Goal: Task Accomplishment & Management: Manage account settings

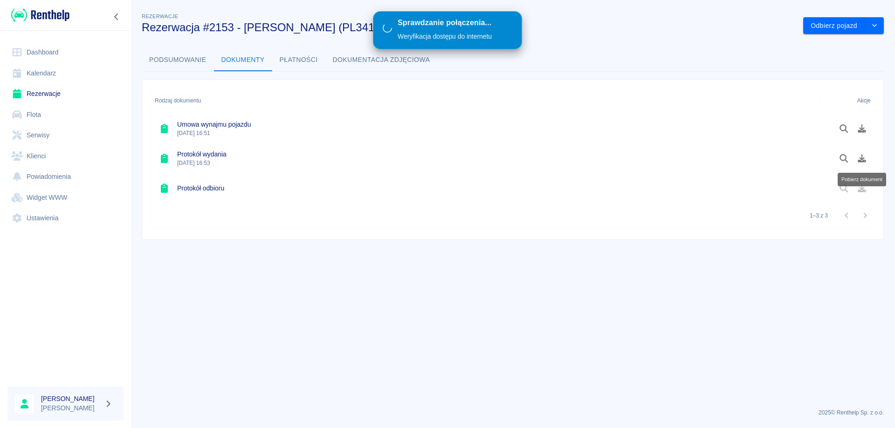
click at [47, 89] on link "Rezerwacje" at bounding box center [65, 93] width 116 height 21
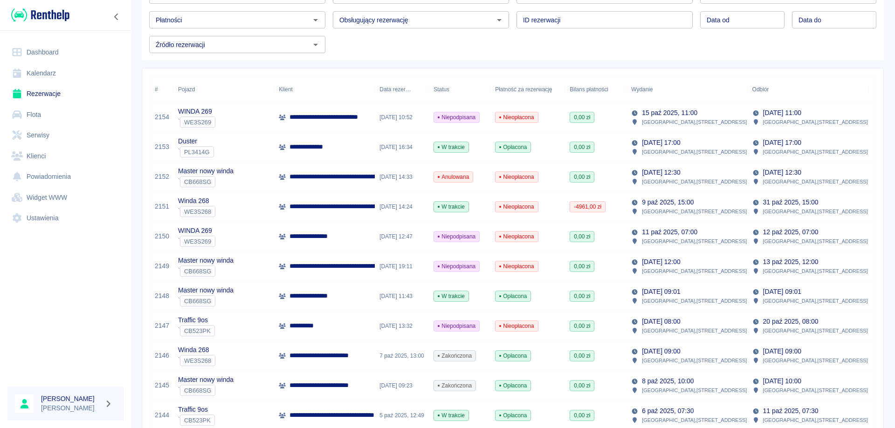
scroll to position [93, 0]
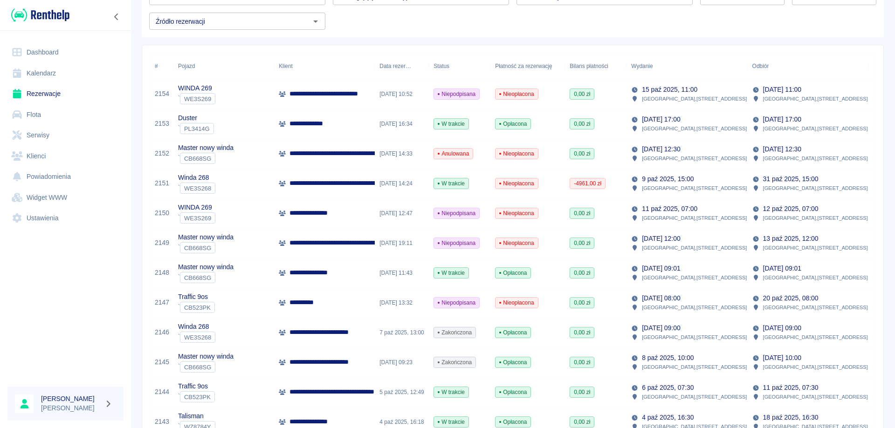
click at [322, 245] on p "**********" at bounding box center [434, 243] width 290 height 10
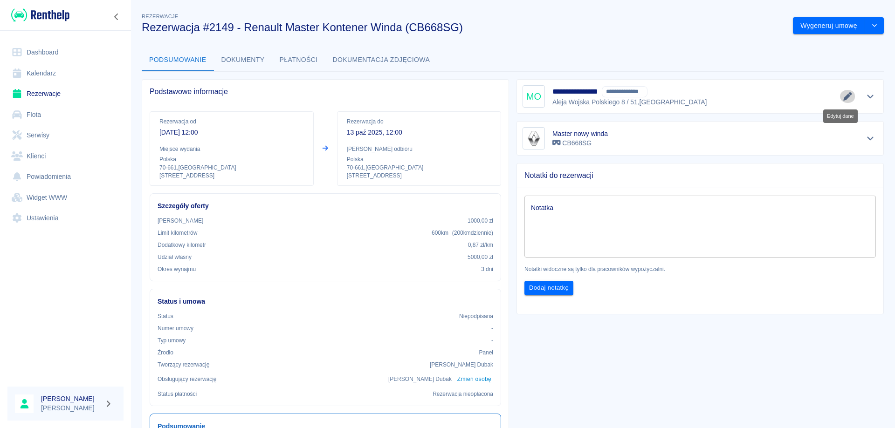
click at [843, 96] on icon "Edytuj dane" at bounding box center [847, 96] width 8 height 8
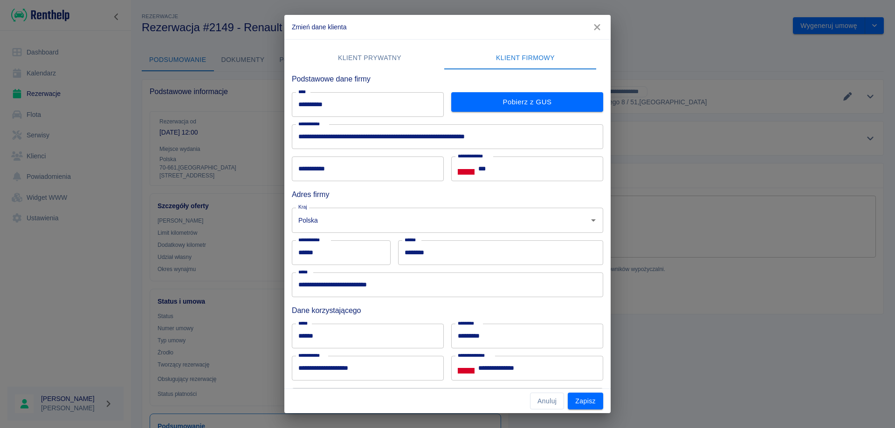
click at [331, 174] on input "**********" at bounding box center [368, 169] width 152 height 25
click at [318, 369] on input "**********" at bounding box center [368, 368] width 152 height 25
paste input "**********"
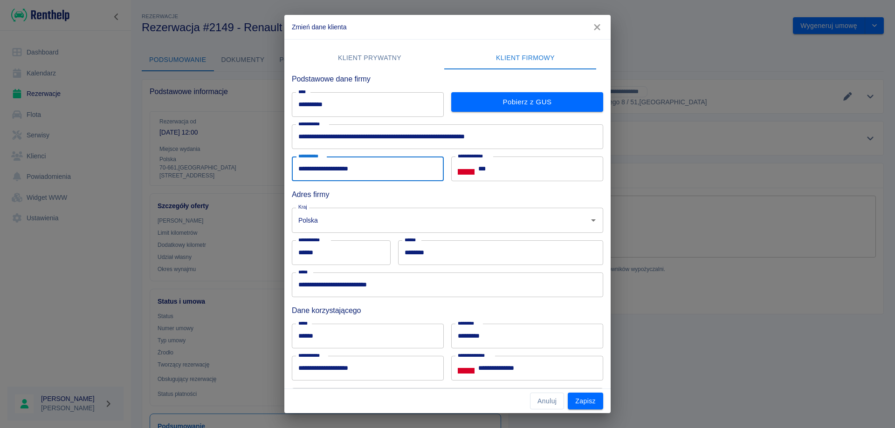
type input "**********"
click at [497, 168] on input "***" at bounding box center [540, 169] width 125 height 25
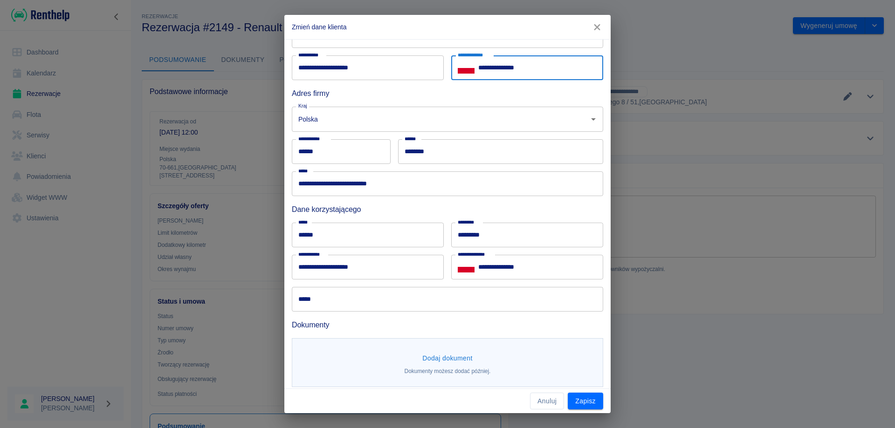
scroll to position [107, 0]
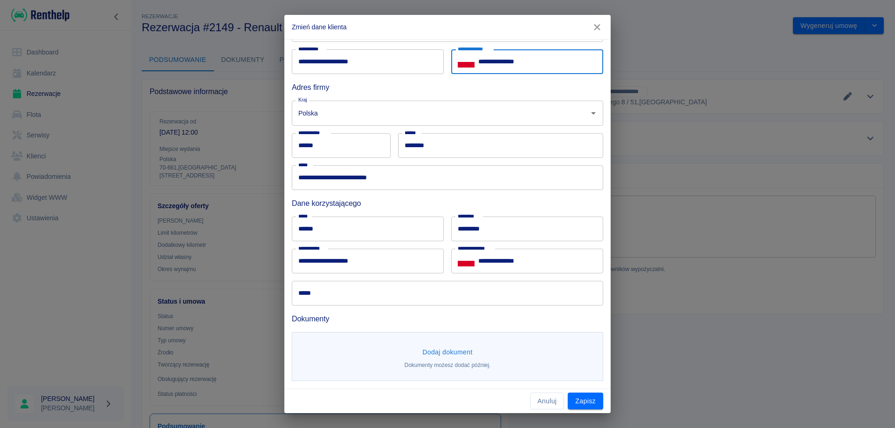
type input "**********"
click at [323, 290] on input "*****" at bounding box center [447, 293] width 311 height 25
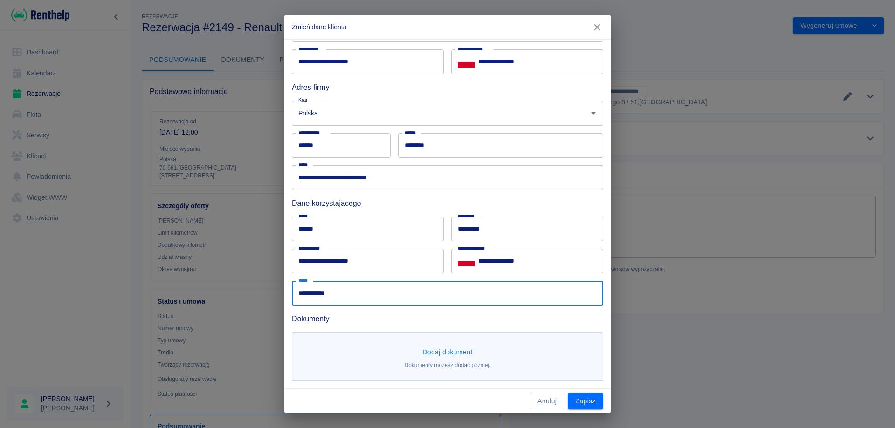
type input "**********"
click at [425, 367] on p "Dokumenty możesz dodać później." at bounding box center [447, 365] width 86 height 8
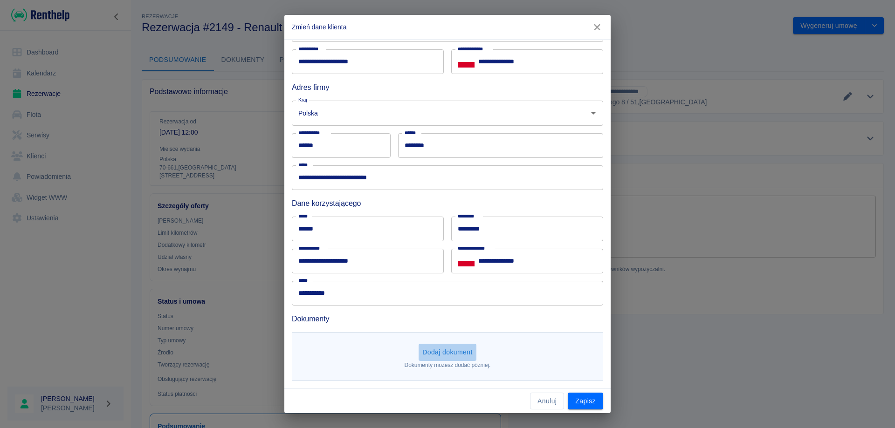
click at [426, 357] on button "Dodaj dokument" at bounding box center [447, 352] width 58 height 17
click at [351, 352] on body "Używamy plików Cookies, by zapewnić Ci najlepsze możliwe doświadczenie. Aby dow…" at bounding box center [447, 214] width 895 height 428
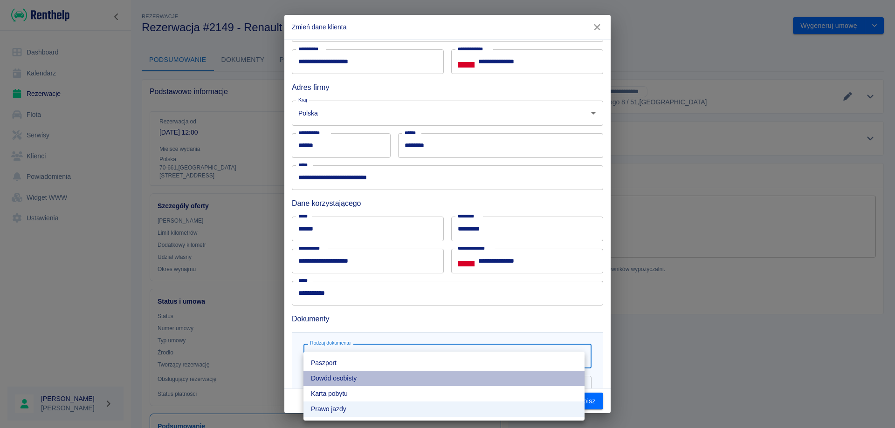
click at [329, 381] on li "Dowód osobisty" at bounding box center [443, 378] width 281 height 15
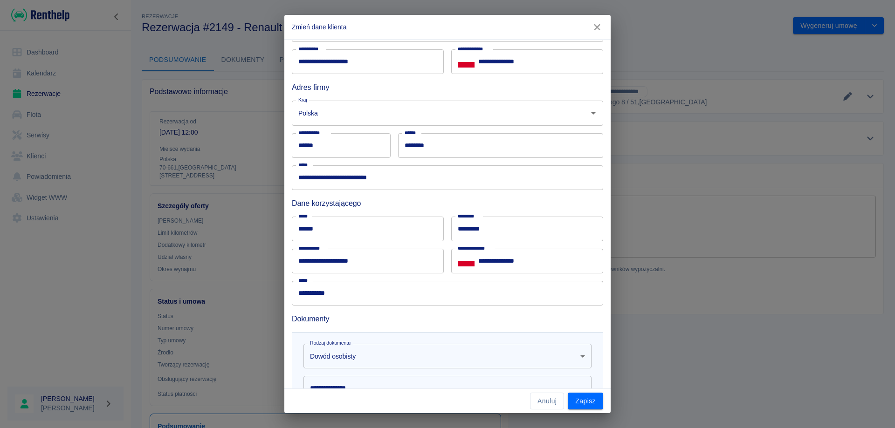
scroll to position [200, 0]
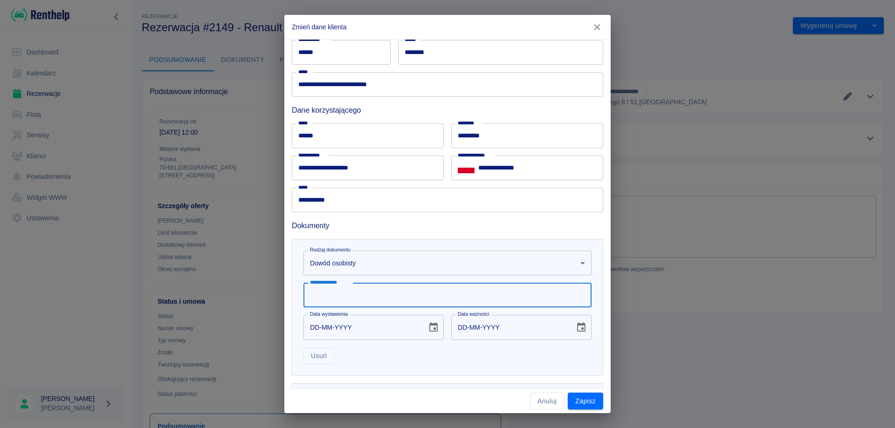
click at [325, 294] on input "**********" at bounding box center [447, 295] width 288 height 25
type input "*********"
click at [313, 328] on input "DD-MM-YYYY" at bounding box center [361, 327] width 117 height 25
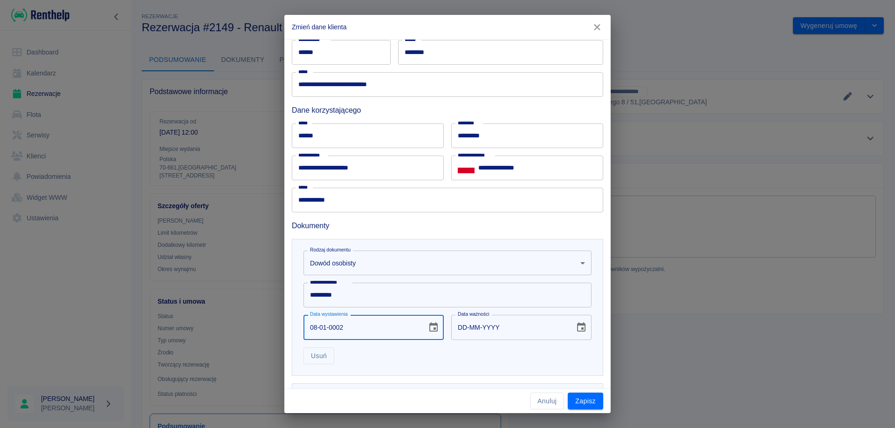
type input "08-01-0020"
type input "08-01-0030"
type input "[DATE]"
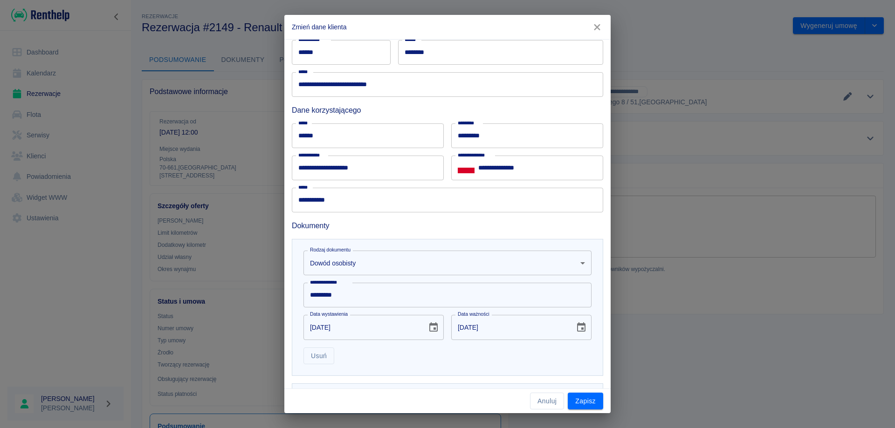
click at [366, 357] on div "Usuń" at bounding box center [443, 352] width 295 height 25
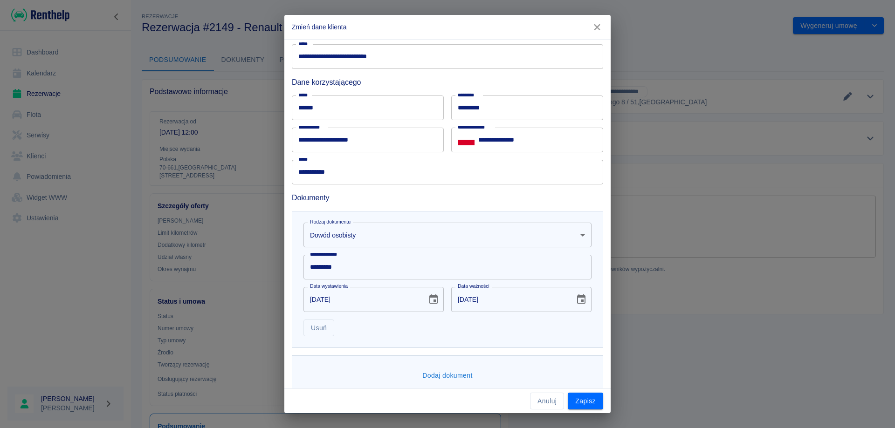
scroll to position [243, 0]
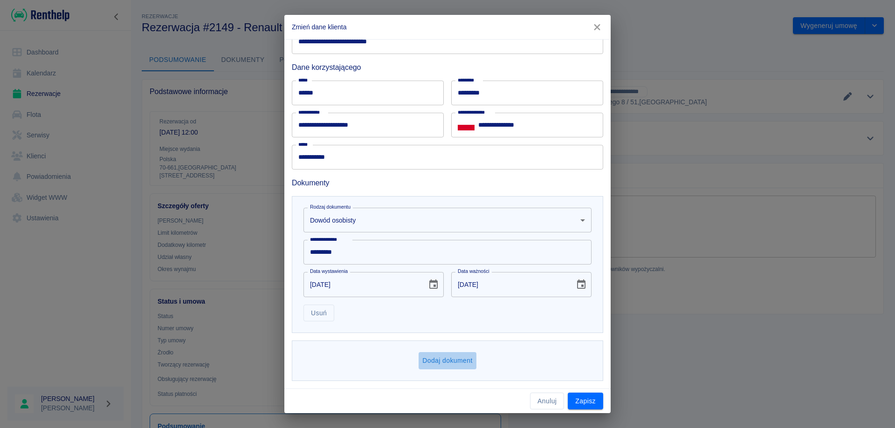
click at [444, 356] on button "Dodaj dokument" at bounding box center [447, 360] width 58 height 17
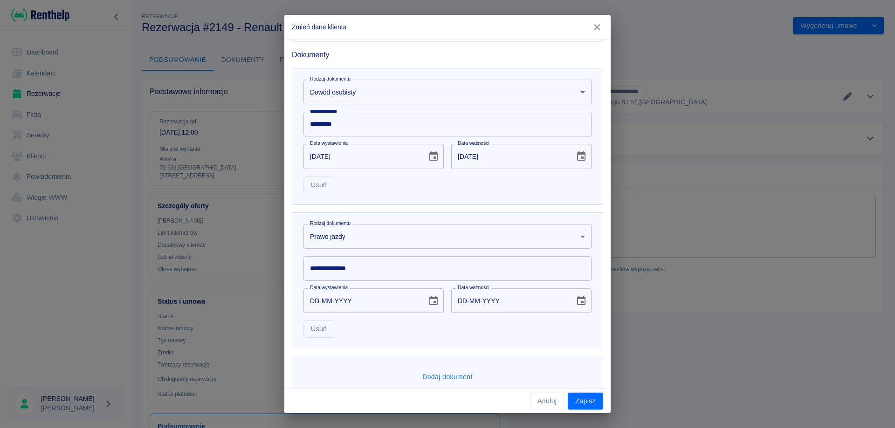
scroll to position [383, 0]
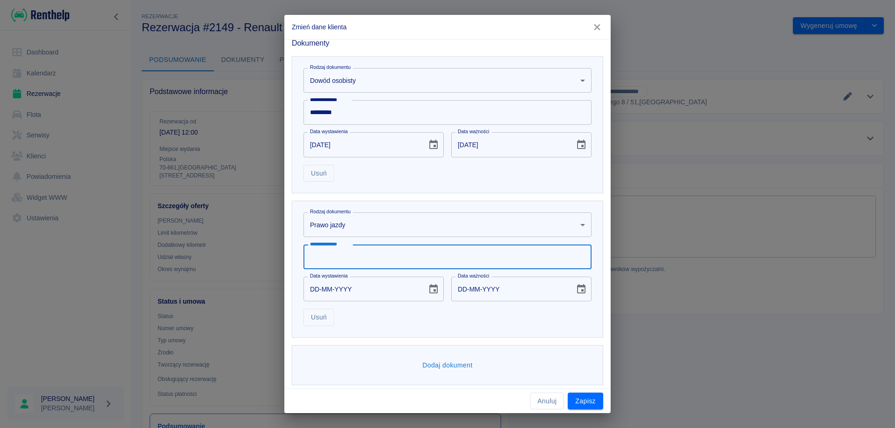
click at [328, 253] on input "**********" at bounding box center [447, 257] width 288 height 25
type input "**********"
click at [319, 285] on input "DD-MM-YYYY" at bounding box center [361, 289] width 117 height 25
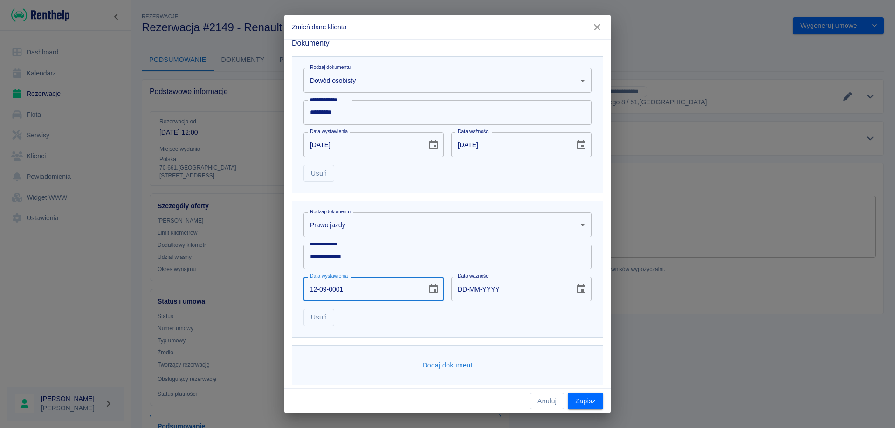
type input "12-09-0019"
type input "12-09-0029"
type input "12-09-0199"
type input "12-09-0209"
type input "[DATE]"
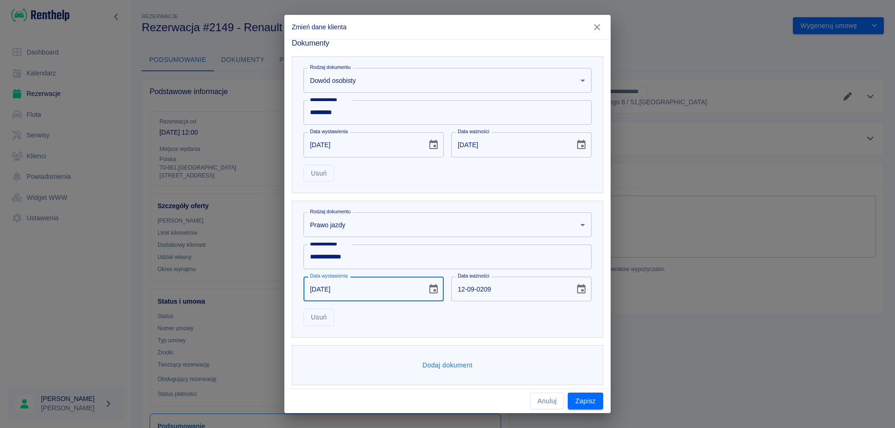
type input "[DATE]"
click at [482, 288] on input "[DATE]" at bounding box center [509, 289] width 117 height 25
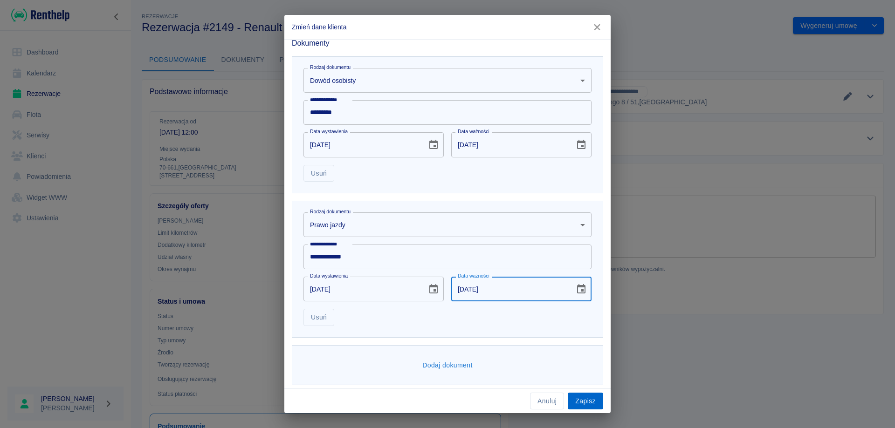
type input "[DATE]"
click at [575, 403] on button "Zapisz" at bounding box center [585, 401] width 35 height 17
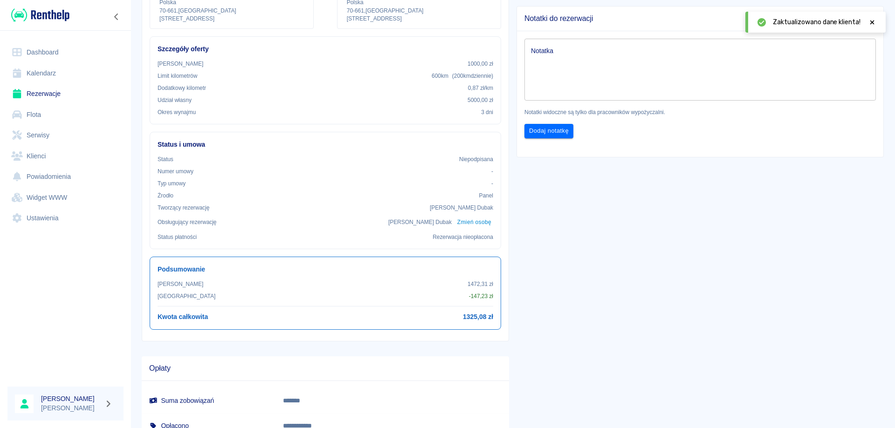
scroll to position [0, 0]
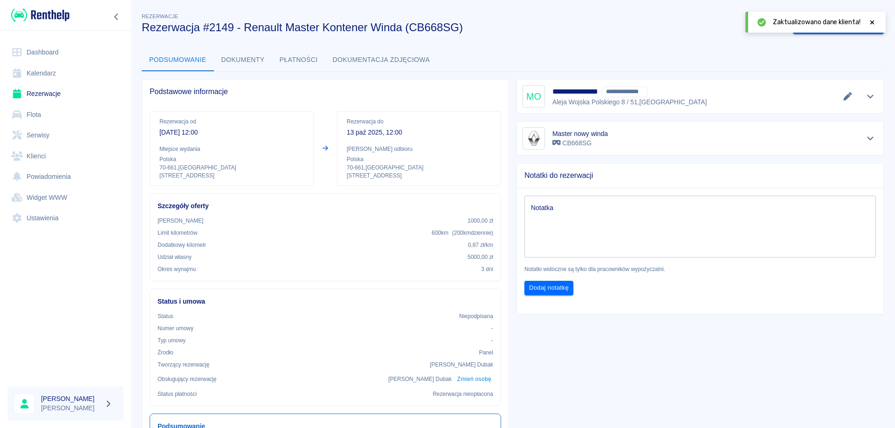
click at [870, 21] on icon at bounding box center [872, 22] width 8 height 7
click at [870, 22] on icon "drop-down" at bounding box center [873, 25] width 7 height 6
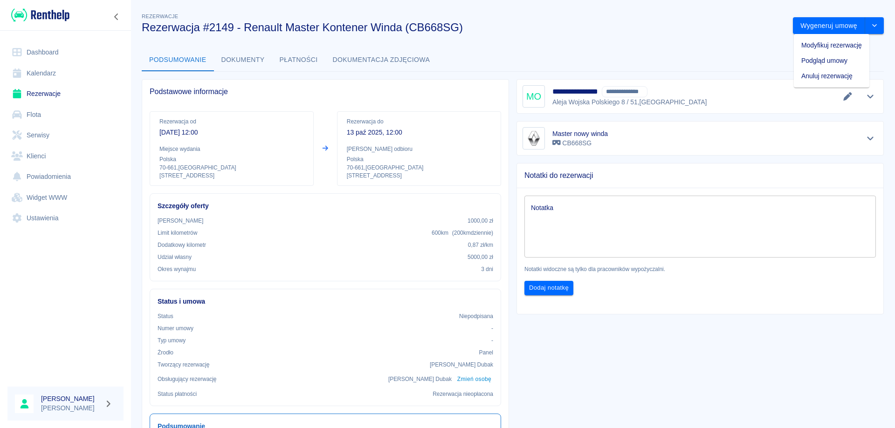
click at [824, 46] on li "Modyfikuj rezerwację" at bounding box center [831, 45] width 75 height 15
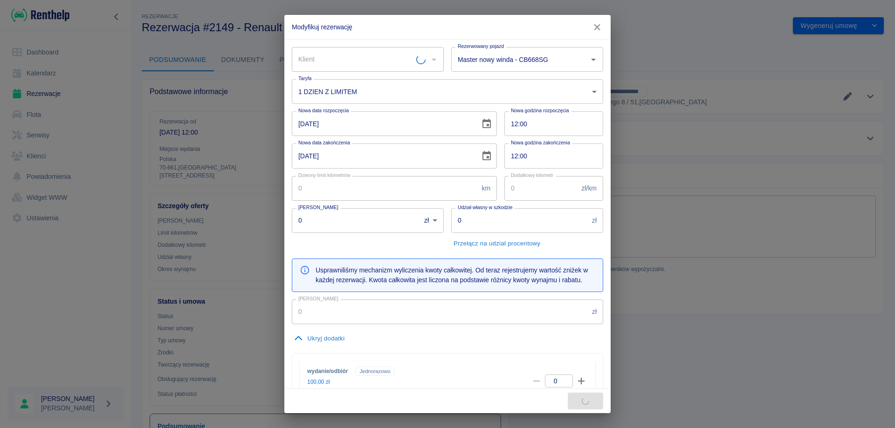
type input "Master nowy winda - CB668SG"
type input "200"
type input "0.87"
type input "1000"
type input "5000"
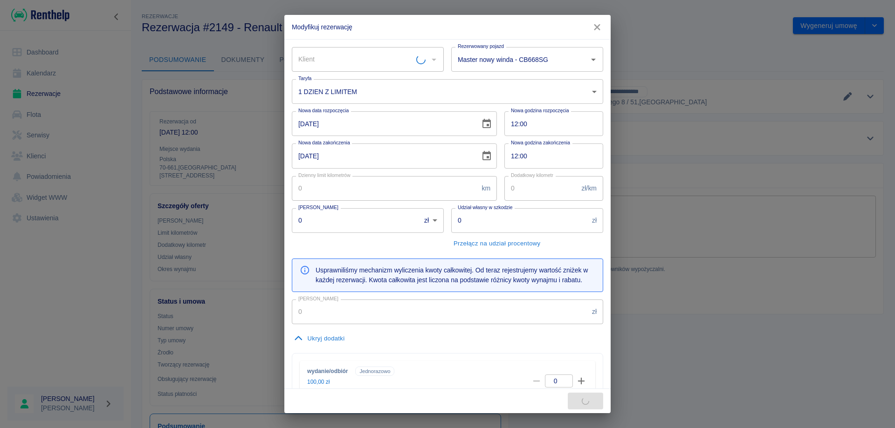
type input "1472.31"
type input "147.23"
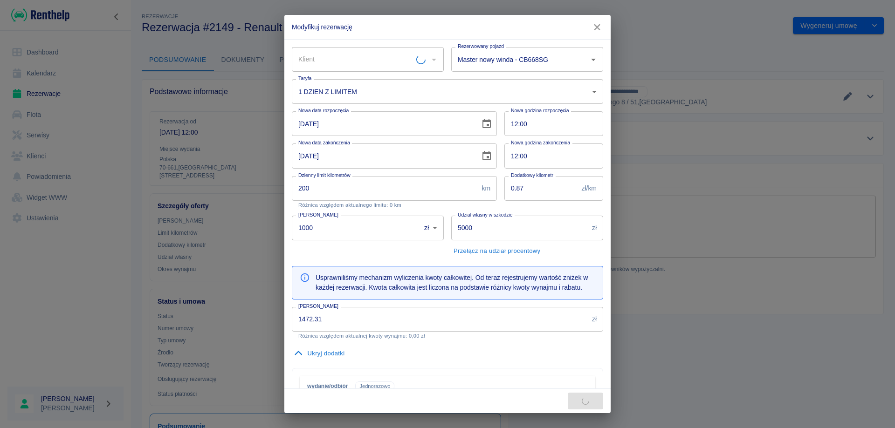
type input "[PERSON_NAME] - MO RECYKLING SPÓŁKA Z OGRANICZONĄ ODPOWIEDZIALNOŚCIĄ SPÓŁKA KOM…"
click at [363, 91] on body "Używamy plików Cookies, by zapewnić Ci najlepsze możliwe doświadczenie. Aby dow…" at bounding box center [447, 214] width 895 height 428
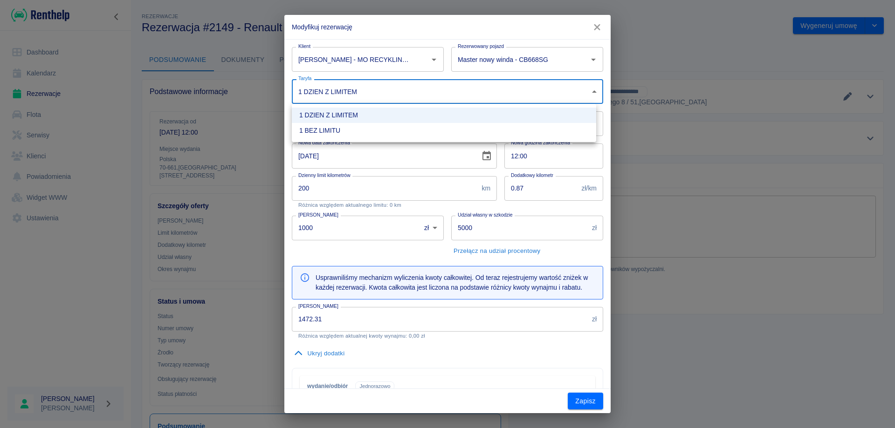
click at [345, 116] on li "1 DZIEN Z LIMITEM" at bounding box center [444, 115] width 304 height 15
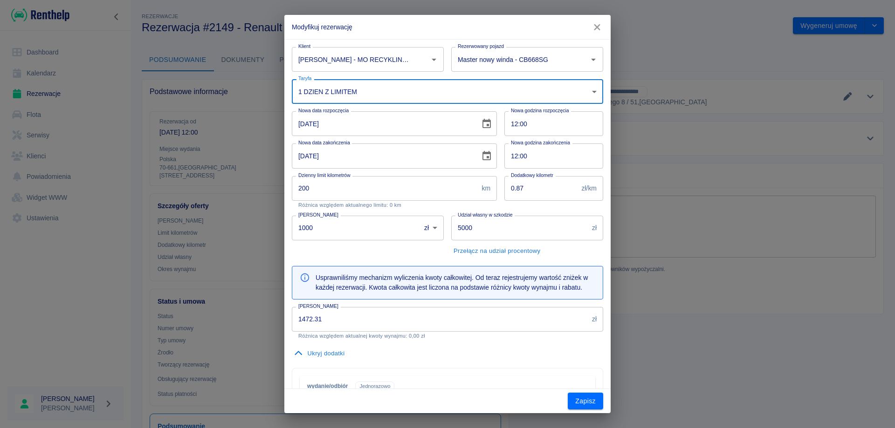
click at [539, 129] on input "12:00" at bounding box center [550, 123] width 92 height 25
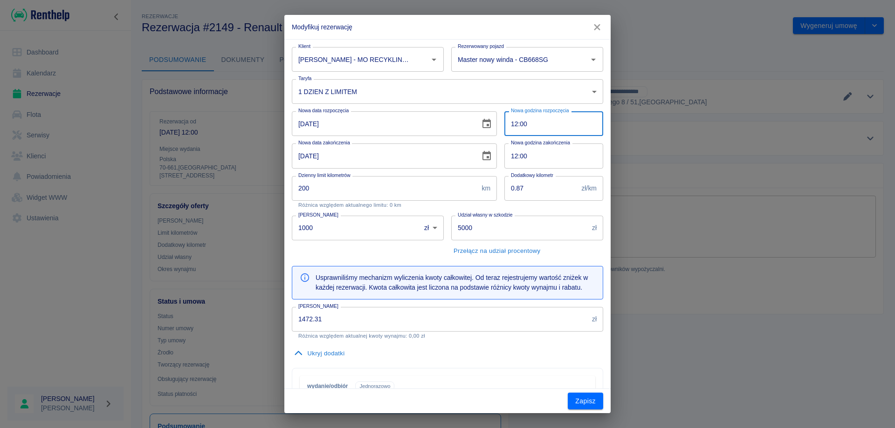
click at [539, 129] on input "12:00" at bounding box center [550, 123] width 92 height 25
type input "14:00"
click at [513, 158] on input "12:00" at bounding box center [550, 156] width 92 height 25
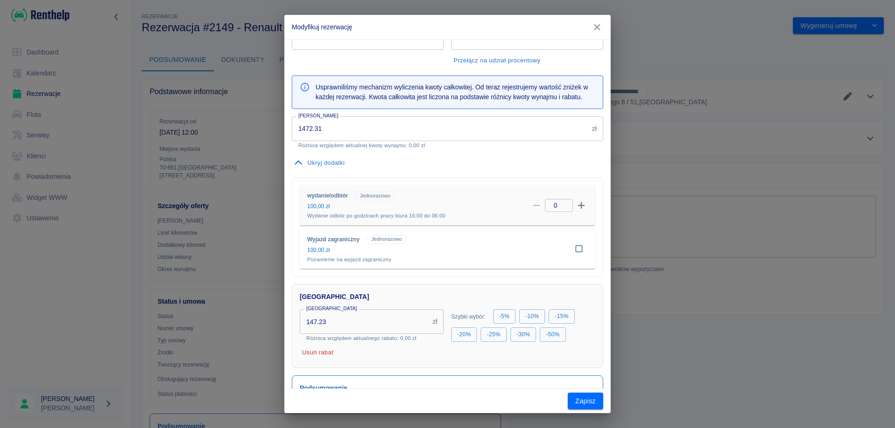
scroll to position [270, 0]
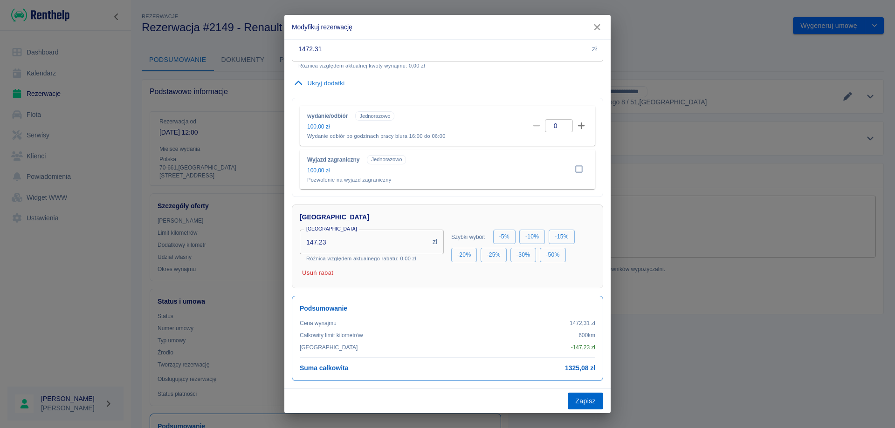
type input "14:00"
click at [587, 402] on button "Zapisz" at bounding box center [585, 401] width 35 height 17
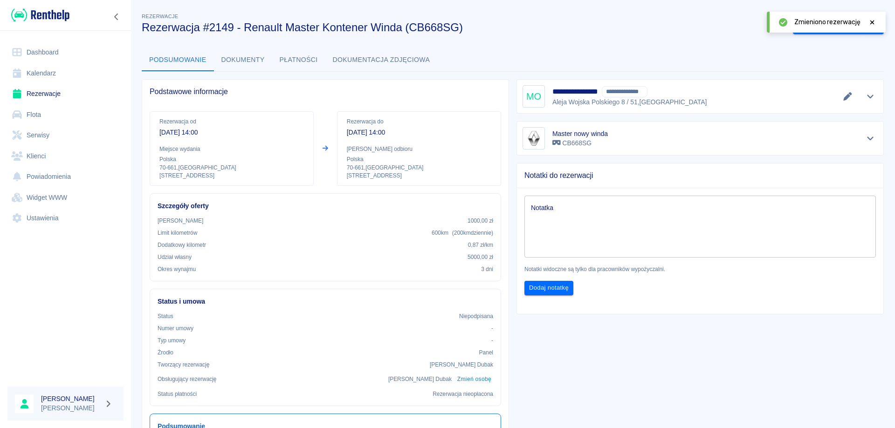
click at [875, 25] on icon at bounding box center [872, 22] width 8 height 7
click at [826, 24] on button "Wygeneruj umowę" at bounding box center [829, 25] width 72 height 17
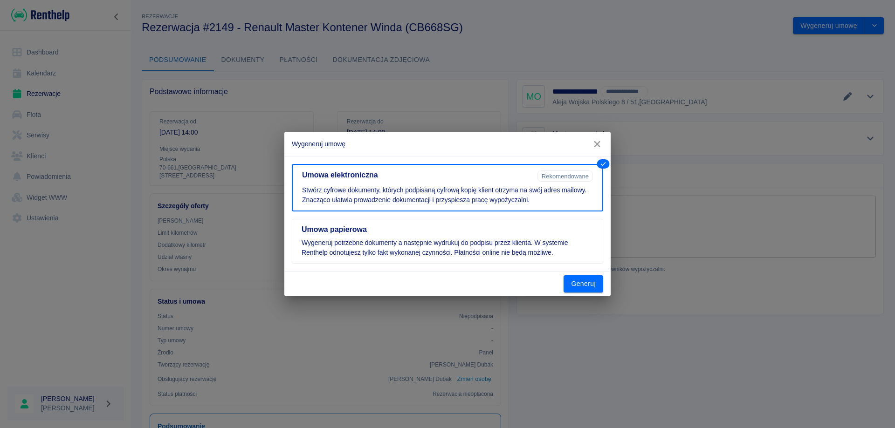
click at [580, 271] on div "Umowa elektroniczna Rekomendowane Stwórz cyfrowe dokumenty, których podpisaną c…" at bounding box center [447, 214] width 326 height 116
click at [574, 292] on button "Generuj" at bounding box center [583, 283] width 40 height 17
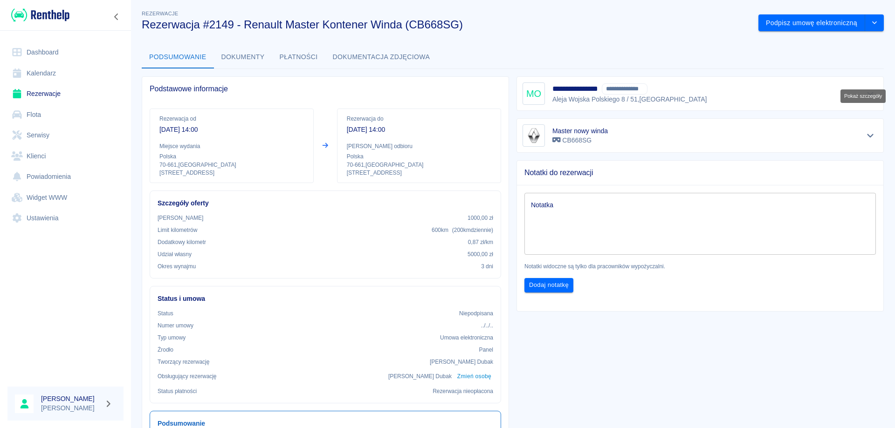
scroll to position [0, 0]
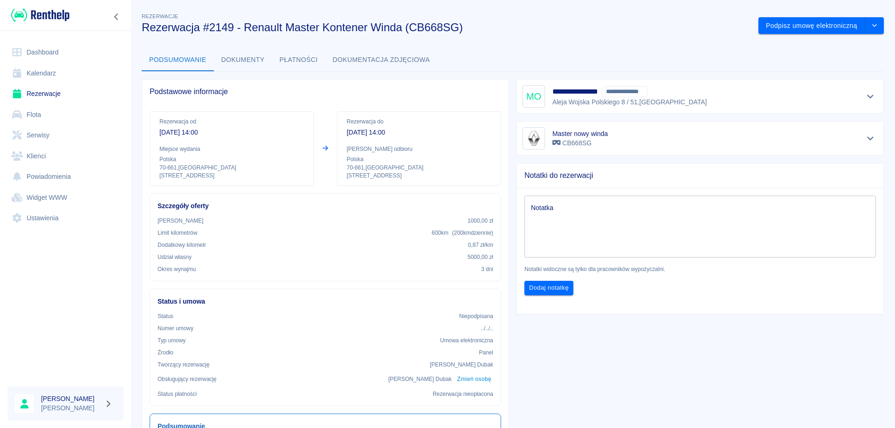
click at [51, 92] on link "Rezerwacje" at bounding box center [65, 93] width 116 height 21
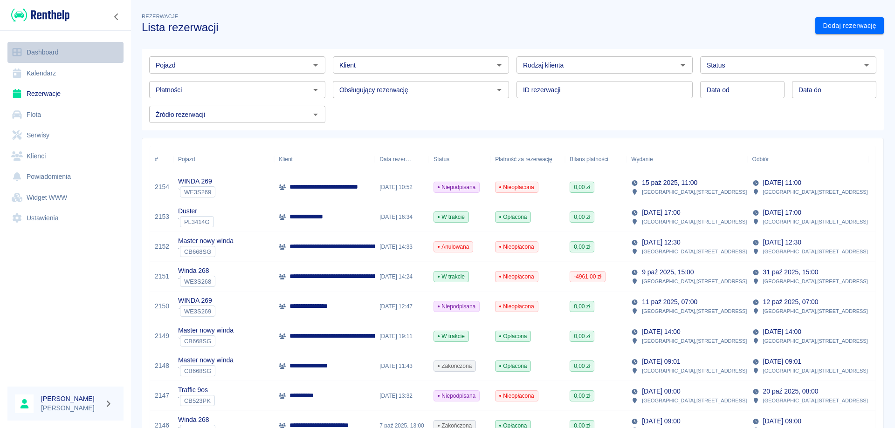
click at [39, 53] on link "Dashboard" at bounding box center [65, 52] width 116 height 21
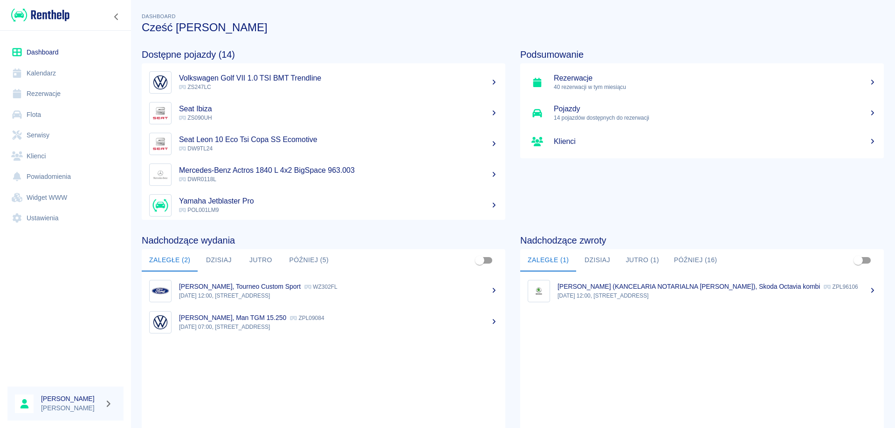
click at [262, 263] on button "Jutro" at bounding box center [260, 260] width 42 height 22
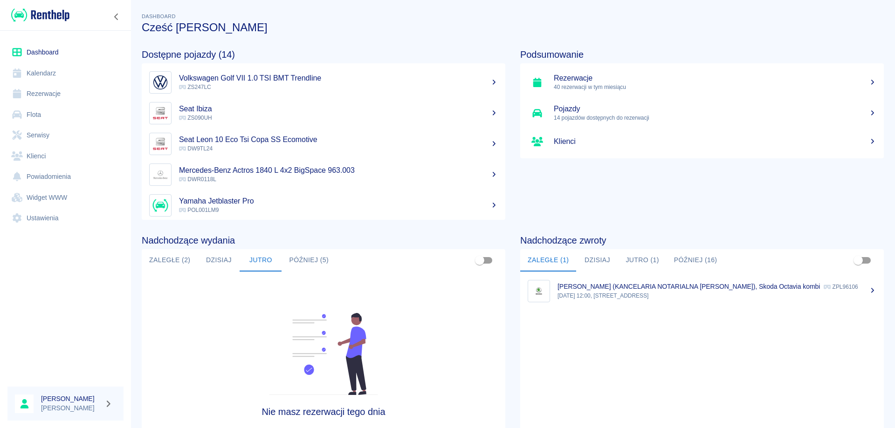
click at [215, 266] on button "Dzisiaj" at bounding box center [219, 260] width 42 height 22
click at [172, 256] on button "Zaległe (2)" at bounding box center [170, 260] width 56 height 22
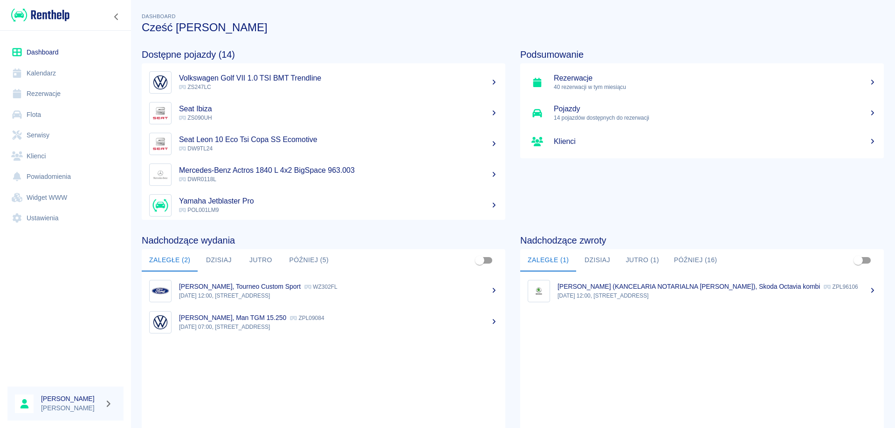
click at [295, 262] on button "Później (5)" at bounding box center [308, 260] width 55 height 22
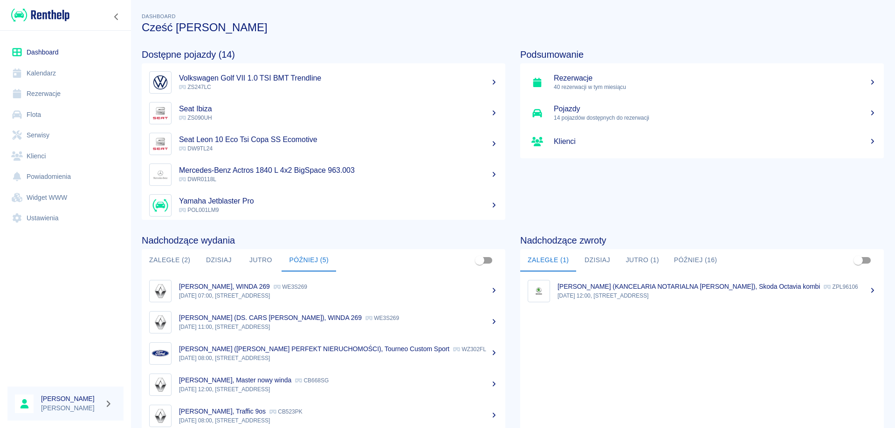
click at [265, 294] on p "[DATE] 07:00, [STREET_ADDRESS]" at bounding box center [338, 296] width 319 height 8
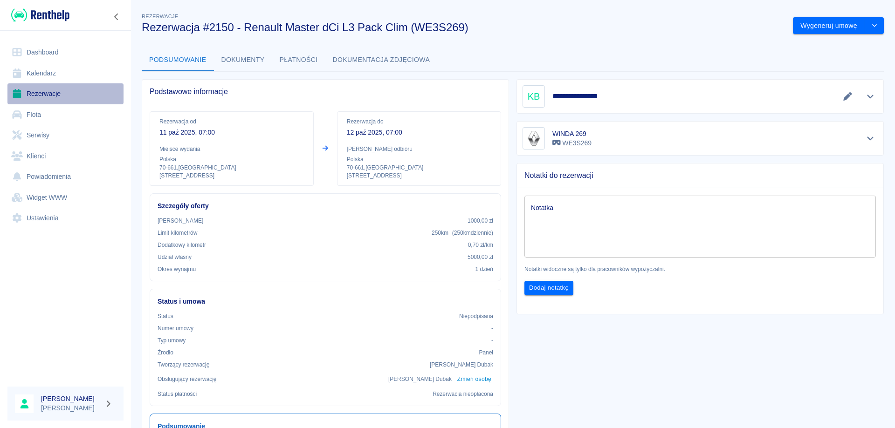
click at [50, 97] on link "Rezerwacje" at bounding box center [65, 93] width 116 height 21
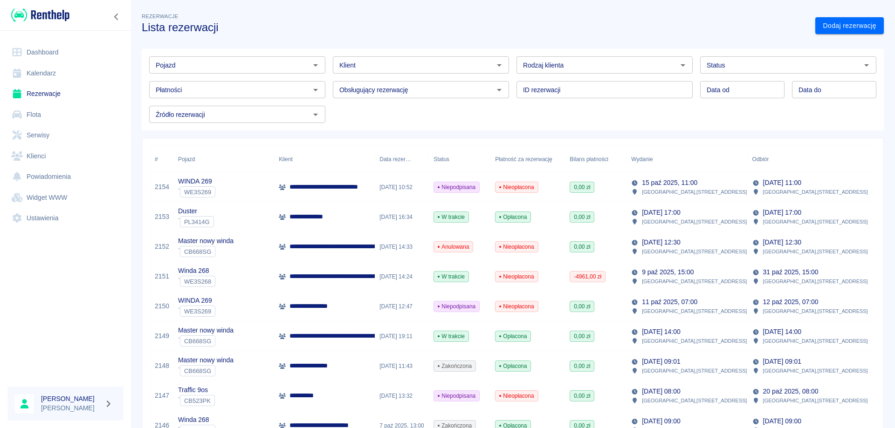
click at [52, 94] on link "Rezerwacje" at bounding box center [65, 93] width 116 height 21
click at [341, 222] on div "**********" at bounding box center [324, 217] width 101 height 30
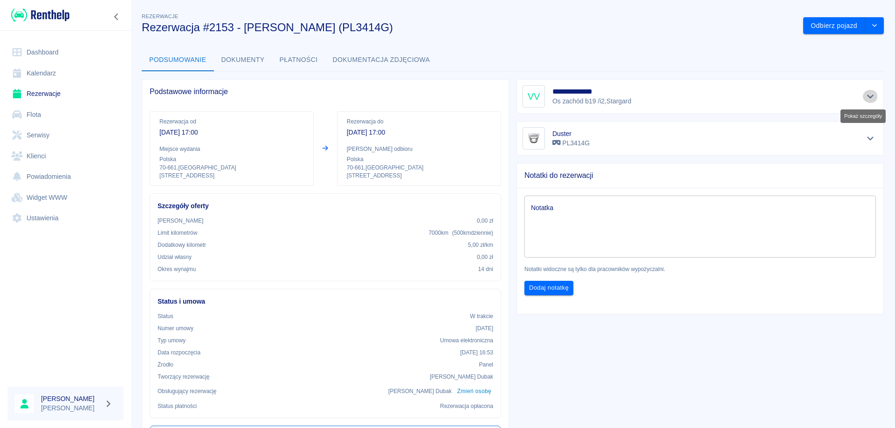
click at [865, 98] on icon "Pokaż szczegóły" at bounding box center [870, 96] width 11 height 8
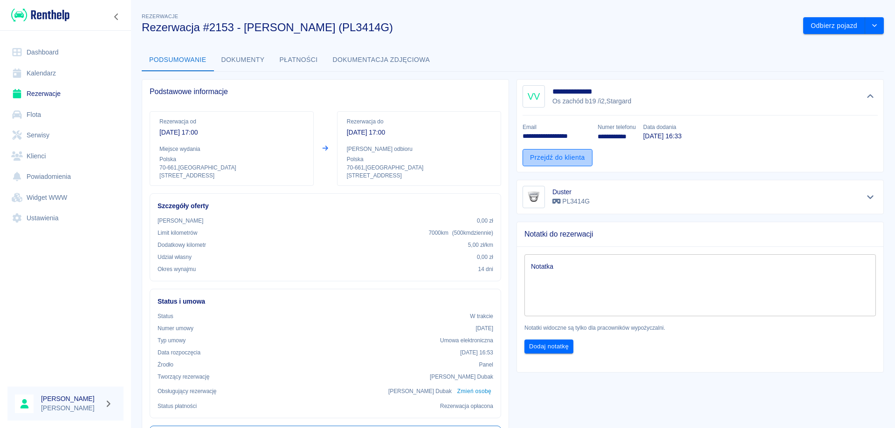
click at [550, 160] on link "Przejdź do klienta" at bounding box center [557, 157] width 70 height 17
